Goal: Information Seeking & Learning: Learn about a topic

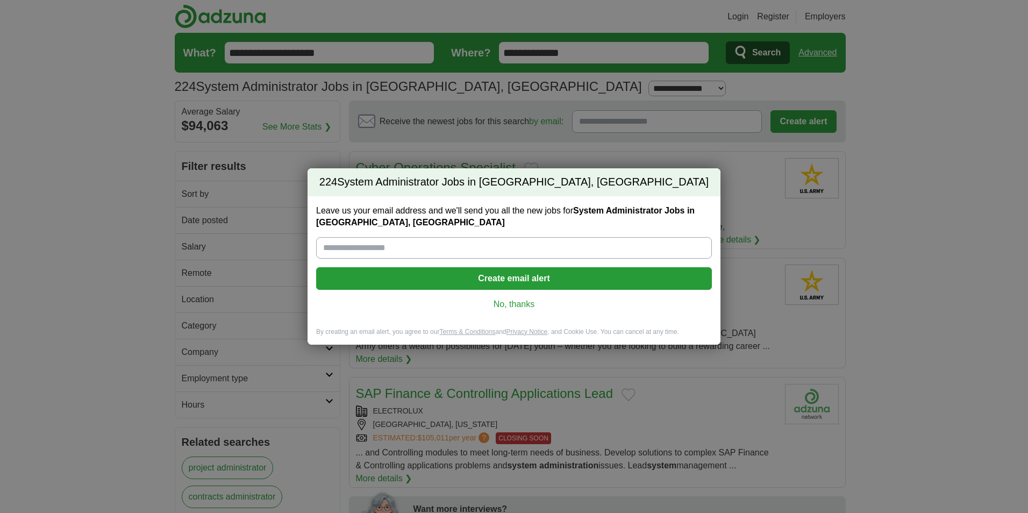
click at [503, 305] on link "No, thanks" at bounding box center [514, 304] width 379 height 12
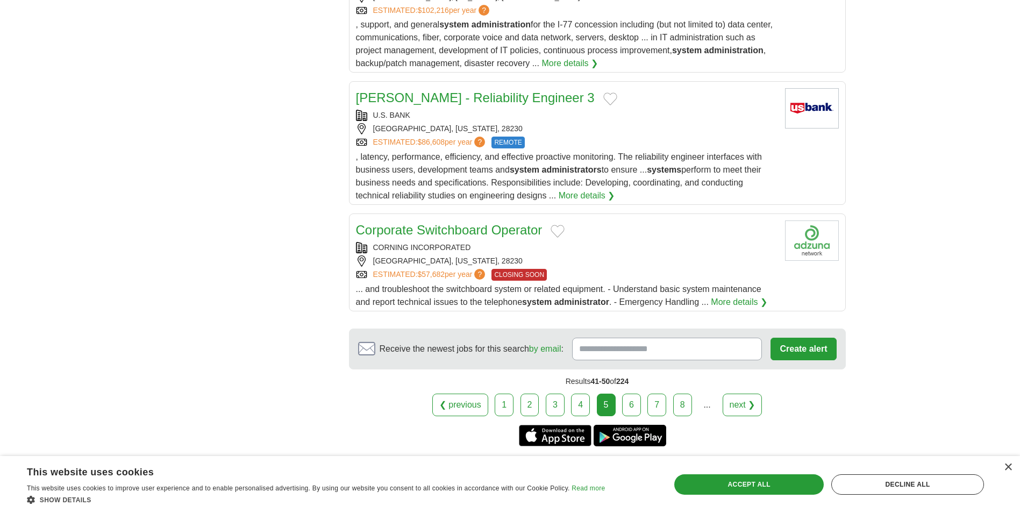
scroll to position [1216, 0]
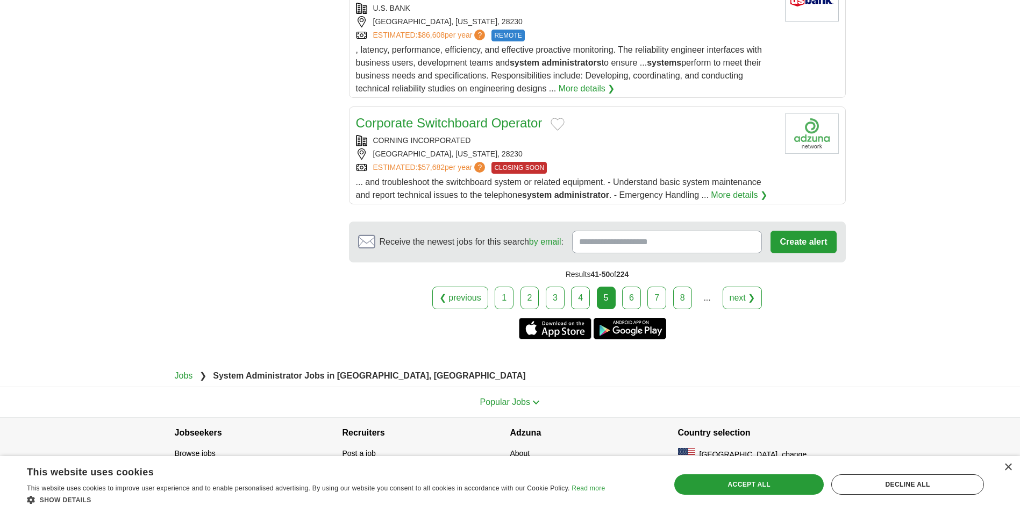
click at [628, 287] on link "6" at bounding box center [631, 298] width 19 height 23
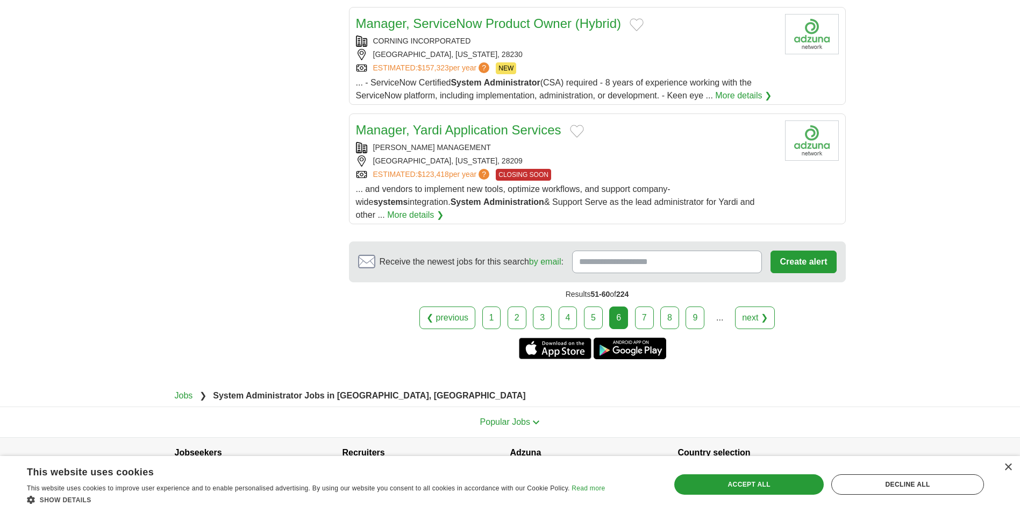
scroll to position [1151, 0]
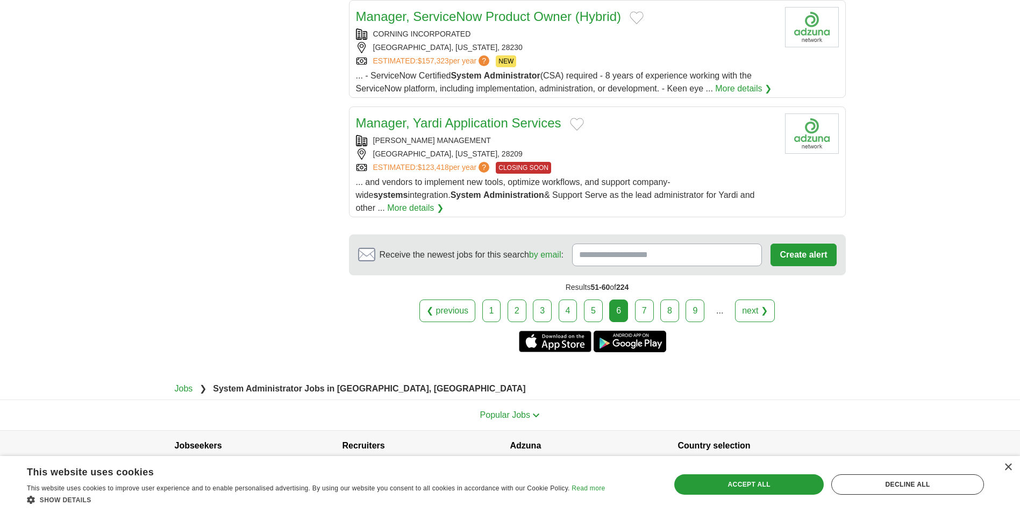
click at [495, 300] on link "1" at bounding box center [491, 311] width 19 height 23
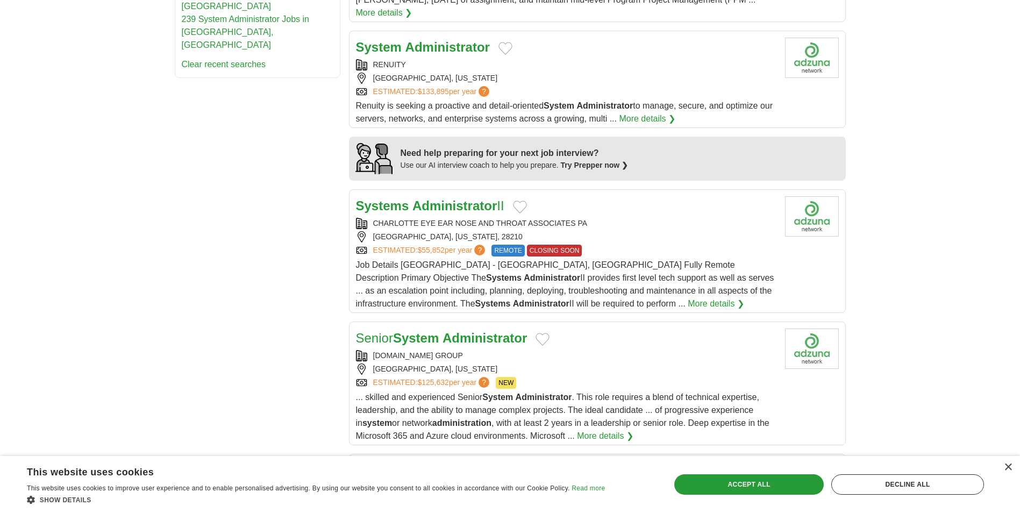
scroll to position [860, 0]
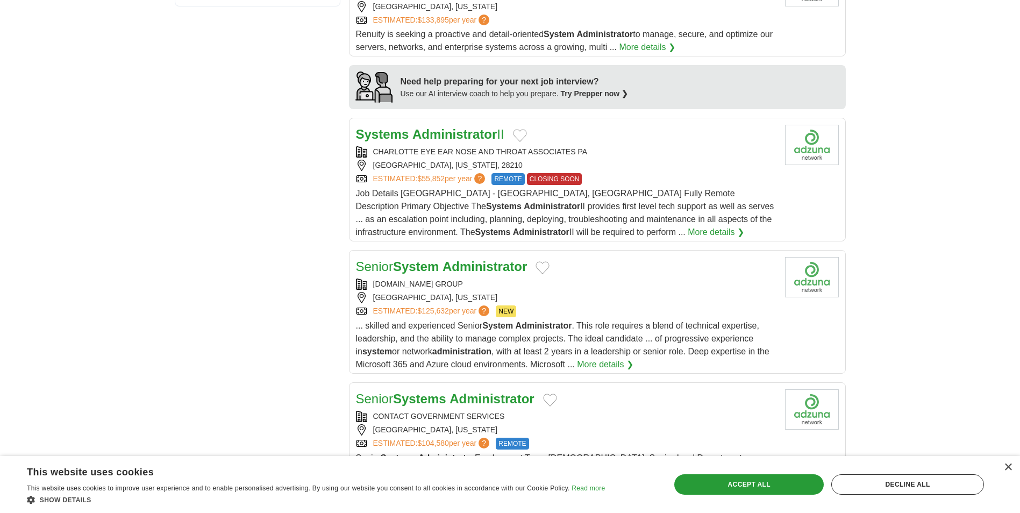
drag, startPoint x: 459, startPoint y: 250, endPoint x: 252, endPoint y: 271, distance: 208.1
click at [252, 271] on div "**********" at bounding box center [510, 19] width 671 height 1457
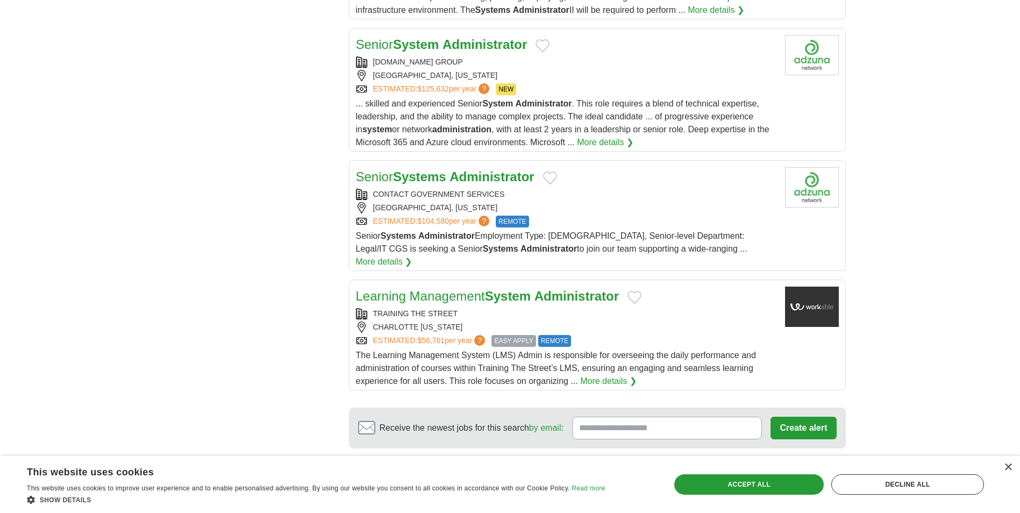
scroll to position [1183, 0]
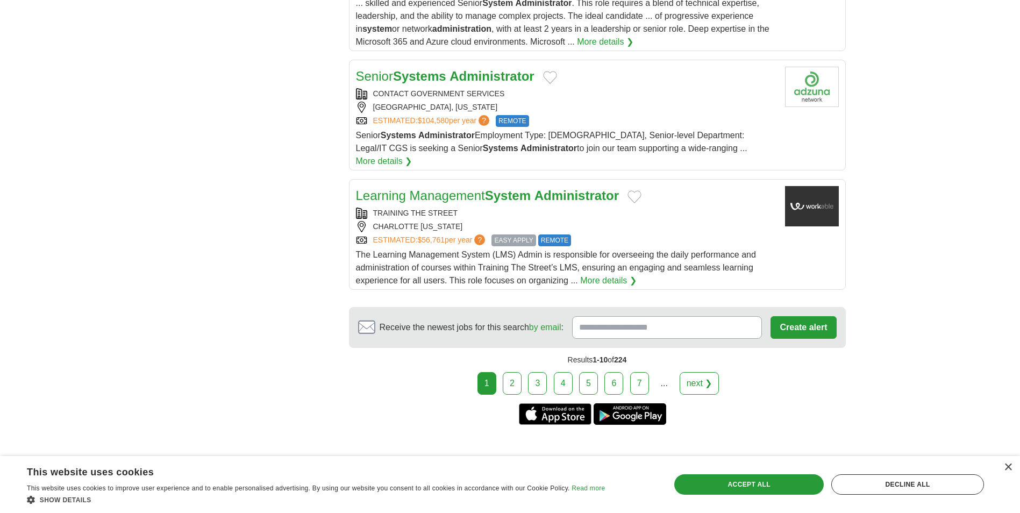
click at [517, 372] on link "2" at bounding box center [512, 383] width 19 height 23
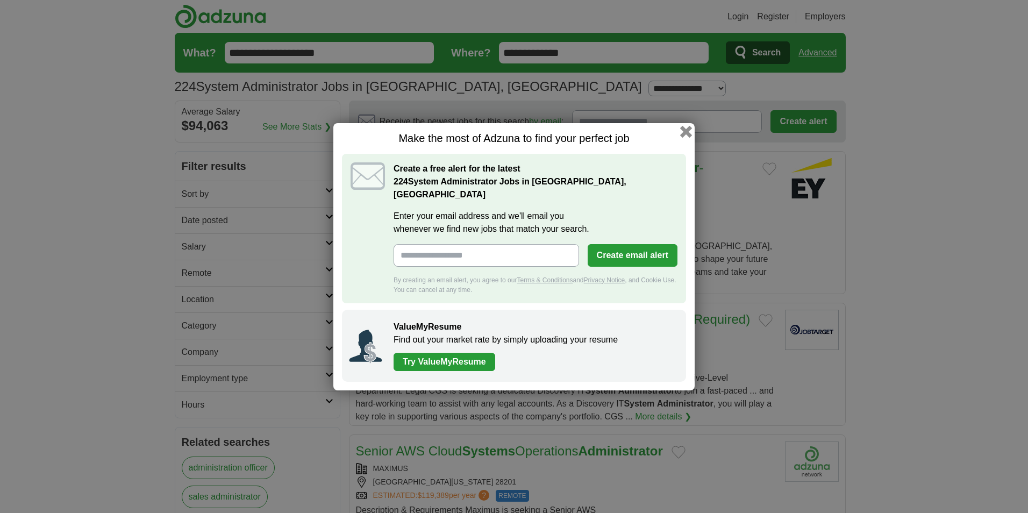
click at [684, 137] on button "button" at bounding box center [686, 131] width 12 height 12
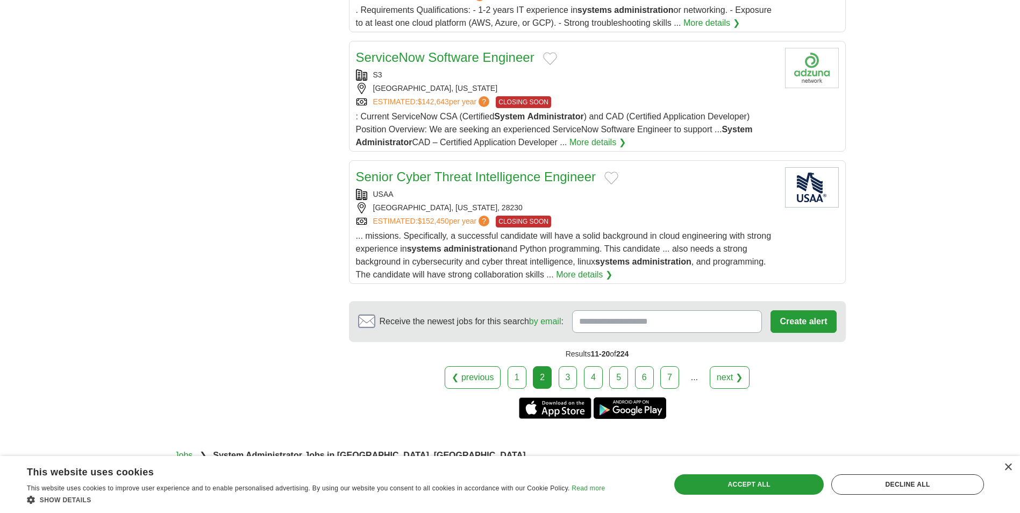
scroll to position [1291, 0]
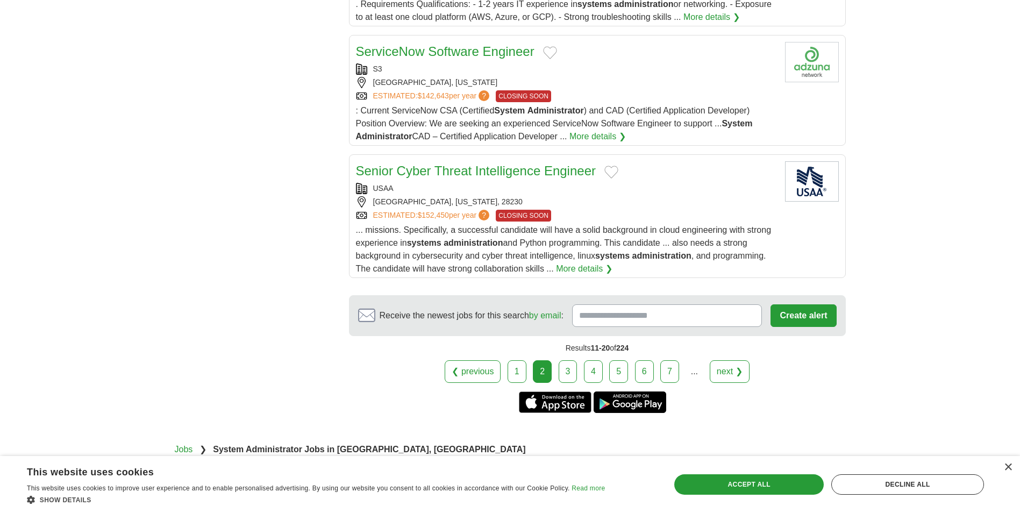
click at [512, 360] on link "1" at bounding box center [517, 371] width 19 height 23
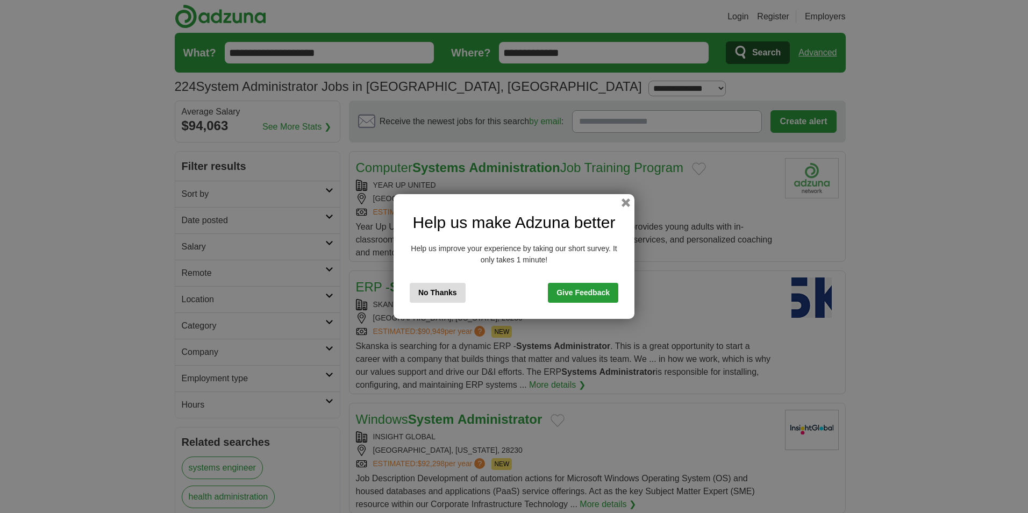
click at [440, 296] on button "No Thanks" at bounding box center [438, 293] width 56 height 20
